Goal: Transaction & Acquisition: Purchase product/service

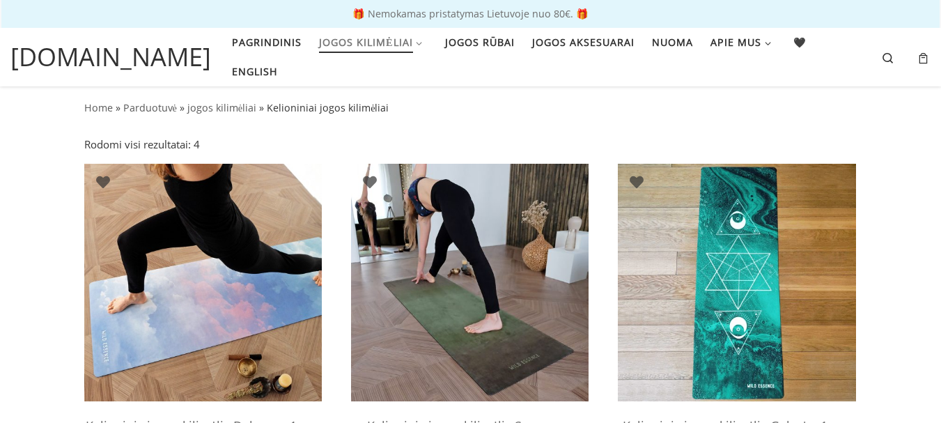
click at [476, 345] on img at bounding box center [469, 282] width 237 height 237
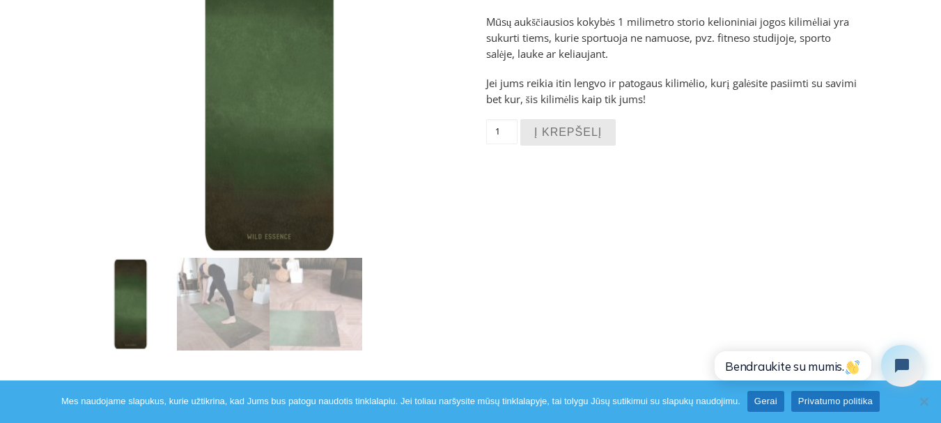
scroll to position [251, 0]
click at [565, 134] on button "Į krepšelį" at bounding box center [567, 131] width 95 height 27
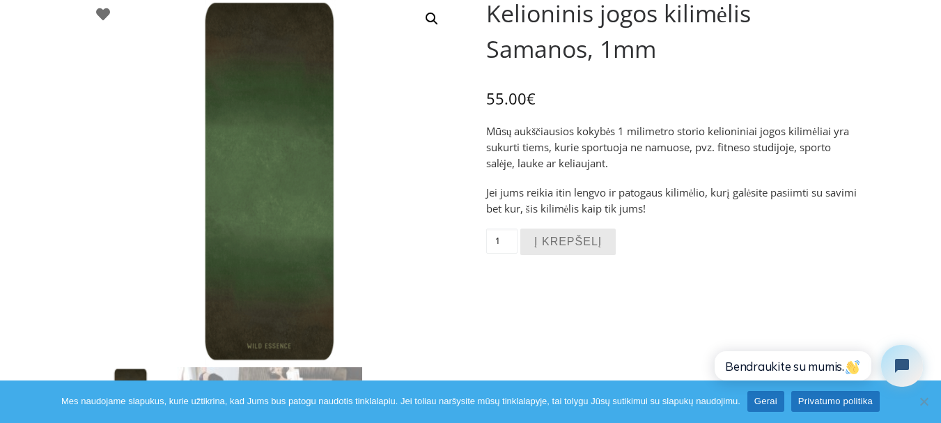
scroll to position [0, 0]
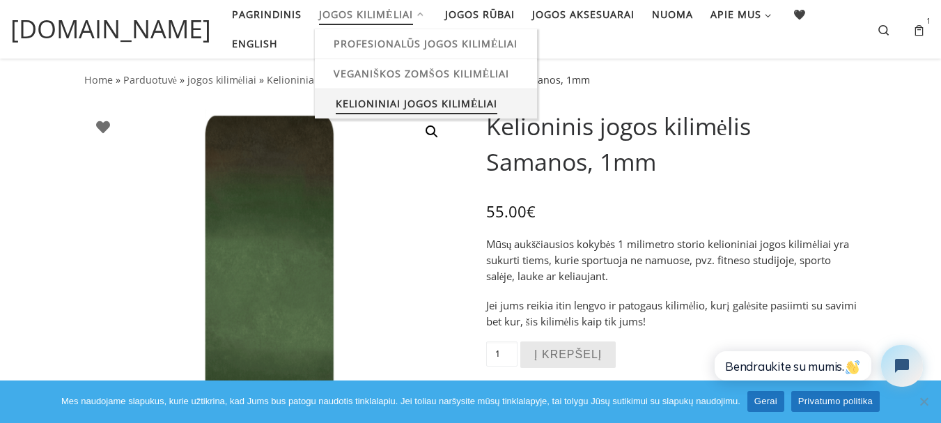
click at [370, 115] on span "Kelioniniai jogos kilimėliai" at bounding box center [417, 102] width 162 height 26
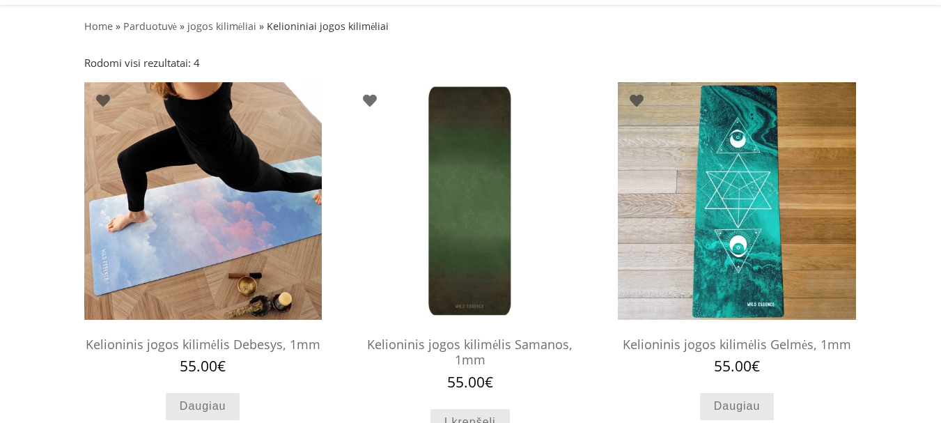
scroll to position [84, 0]
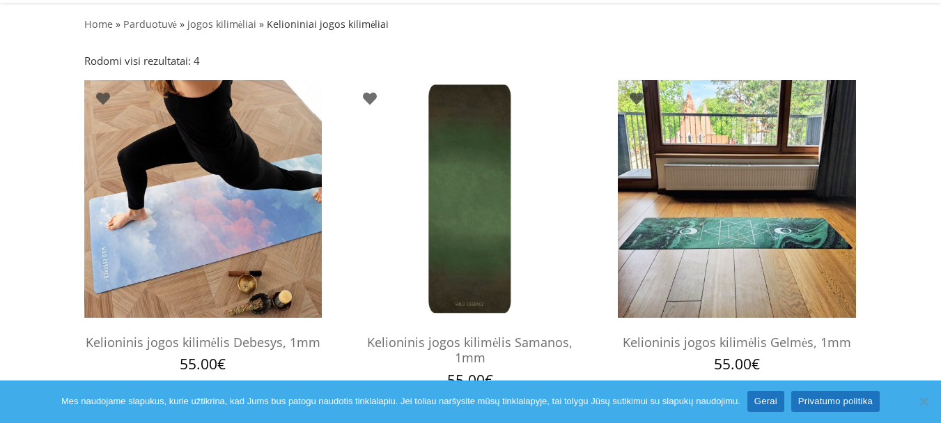
click at [726, 243] on img at bounding box center [736, 198] width 237 height 237
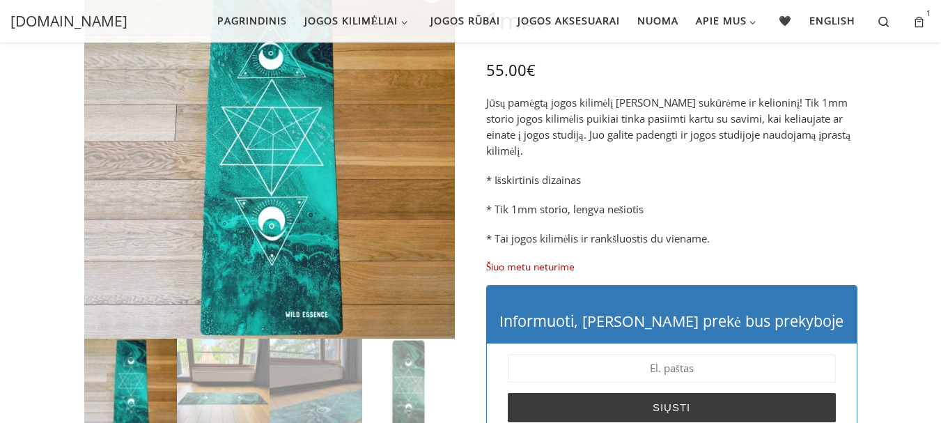
scroll to position [167, 0]
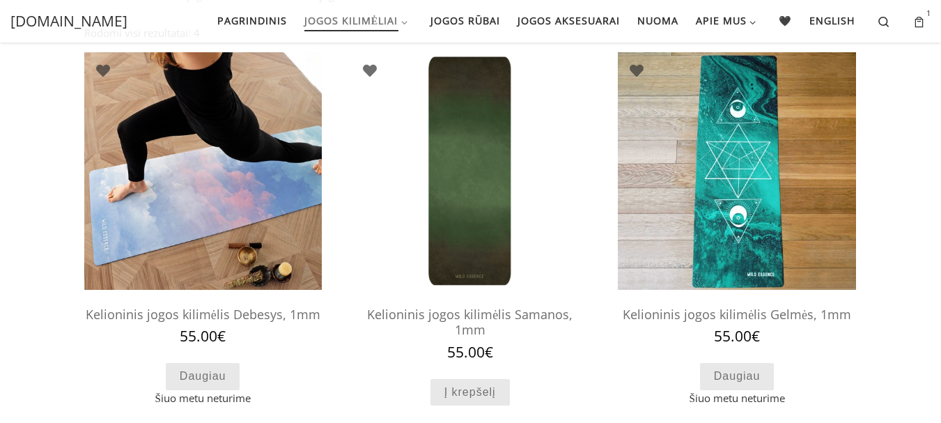
scroll to position [56, 0]
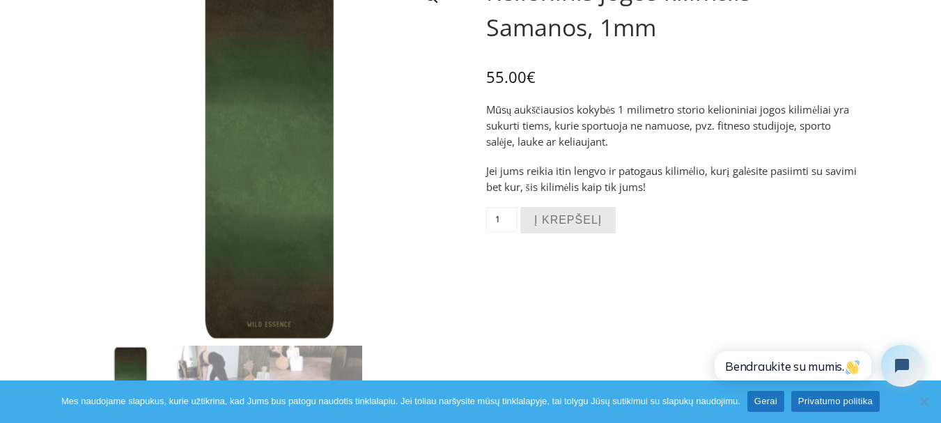
scroll to position [167, 0]
